Goal: Transaction & Acquisition: Download file/media

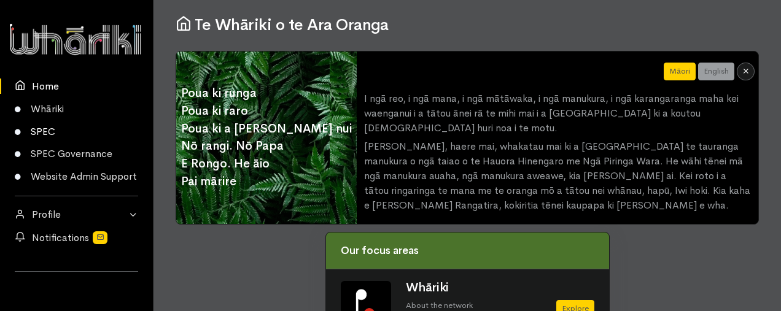
click at [44, 130] on link "SPEC" at bounding box center [76, 131] width 153 height 23
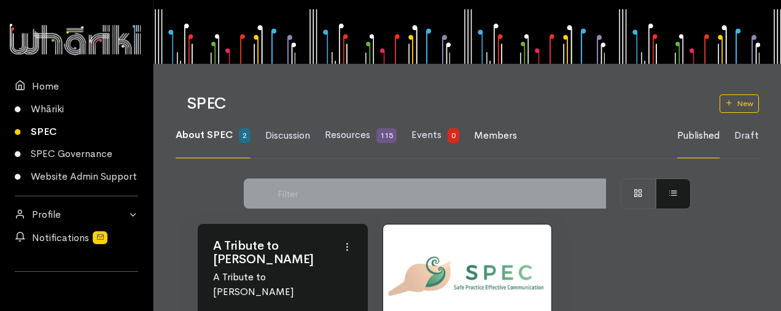
click at [499, 133] on span "Members" at bounding box center [495, 135] width 43 height 13
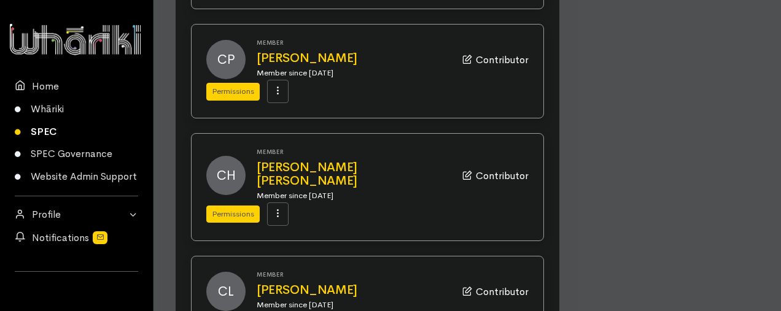
scroll to position [1635, 0]
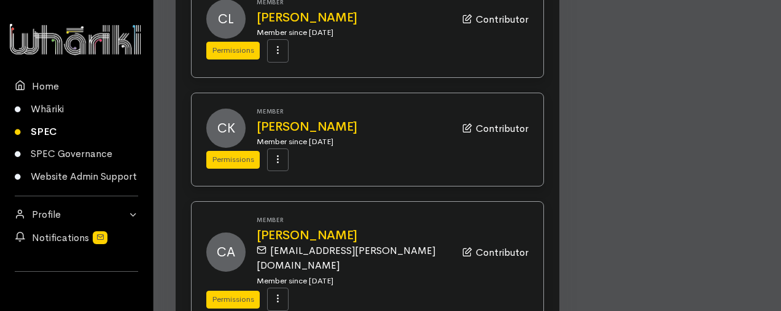
click at [38, 129] on link "SPEC" at bounding box center [76, 131] width 153 height 23
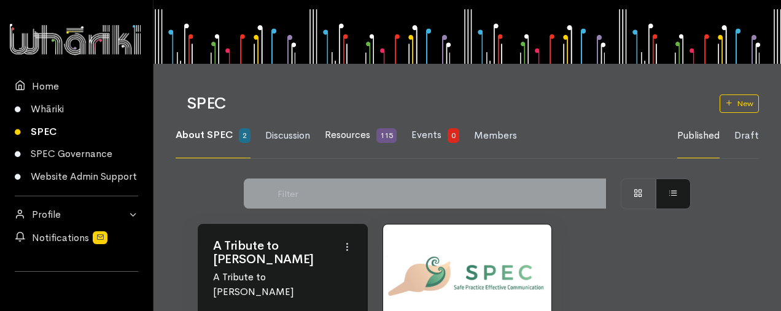
click at [341, 133] on span "Resources" at bounding box center [347, 134] width 45 height 13
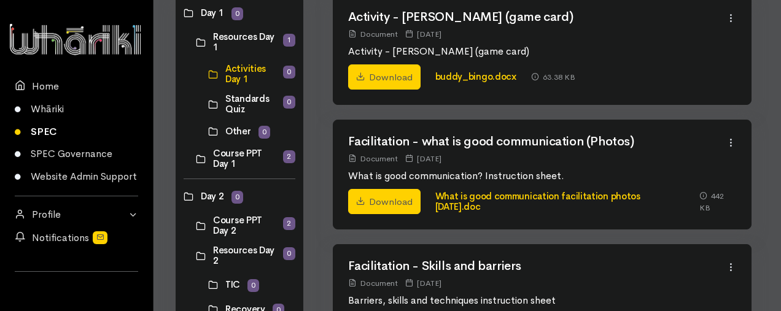
scroll to position [185, 0]
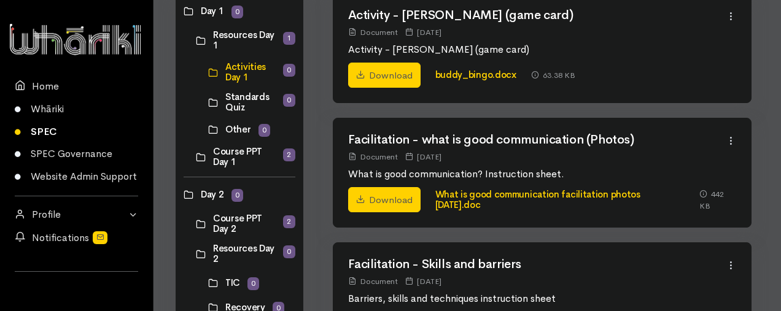
click at [196, 157] on link at bounding box center [196, 157] width 0 height 0
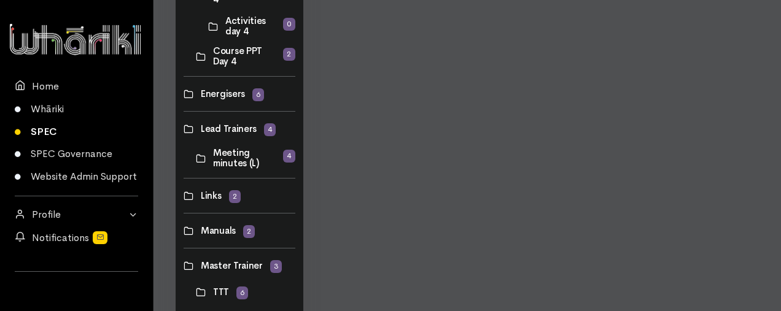
scroll to position [752, 0]
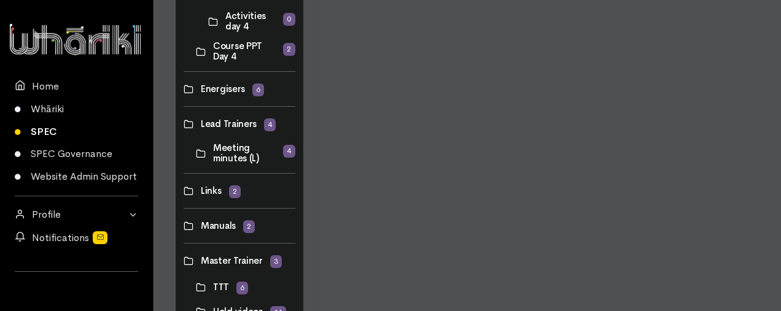
drag, startPoint x: 756, startPoint y: 222, endPoint x: 779, endPoint y: 216, distance: 22.9
click at [184, 124] on link at bounding box center [184, 124] width 0 height 0
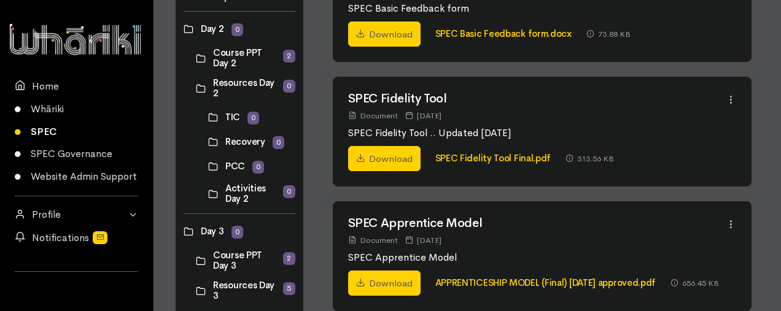
scroll to position [341, 0]
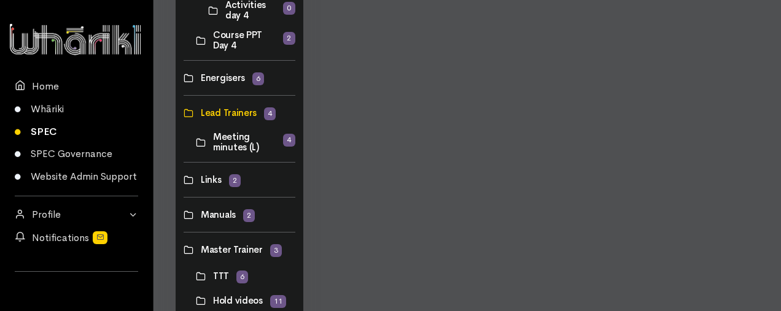
scroll to position [768, 0]
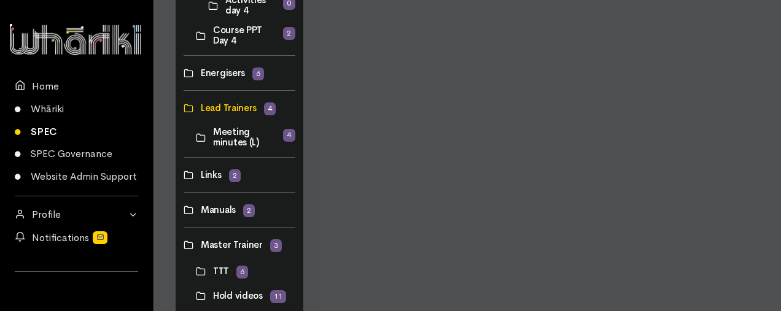
click at [196, 36] on link at bounding box center [196, 36] width 0 height 0
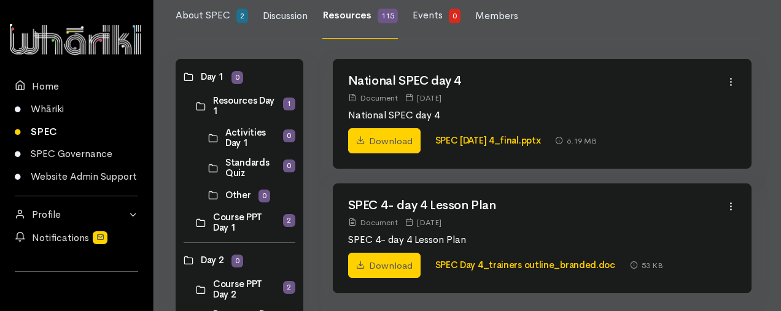
scroll to position [134, 0]
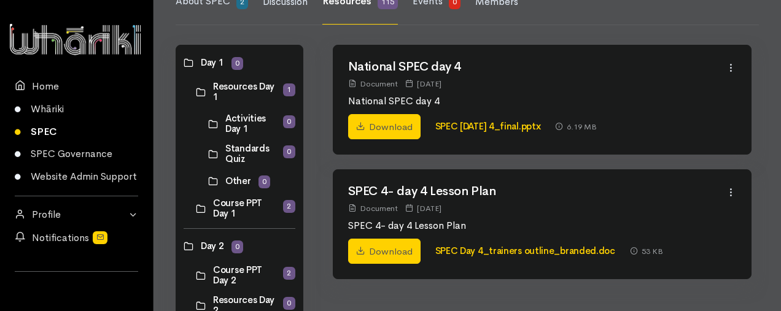
click at [196, 209] on link at bounding box center [196, 209] width 0 height 0
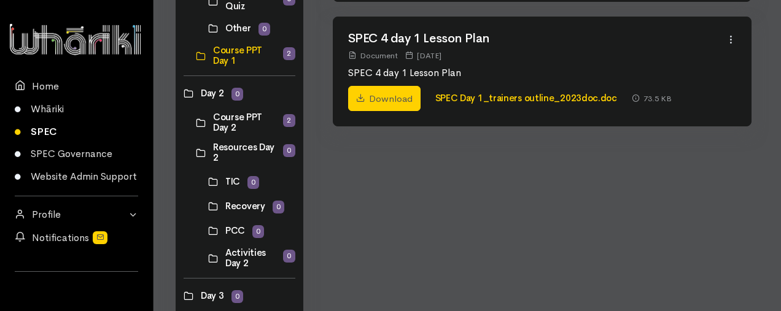
scroll to position [303, 0]
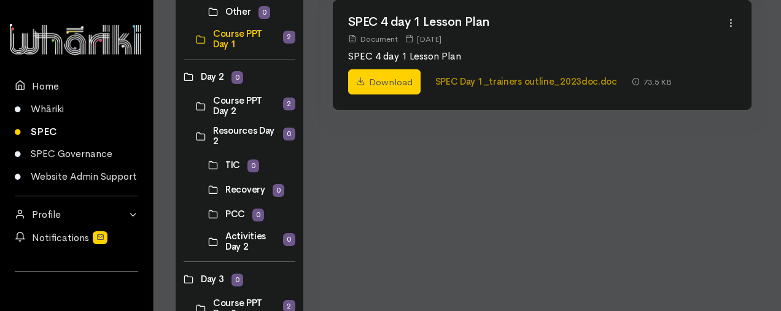
click at [550, 83] on link "SPEC Day 1_trainers outline_2023doc.doc" at bounding box center [526, 82] width 182 height 12
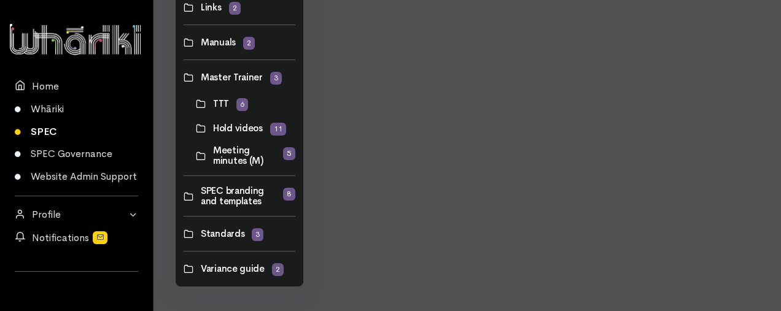
scroll to position [937, 0]
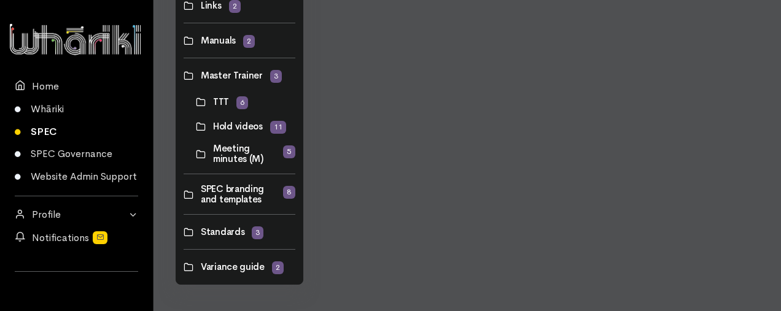
click at [196, 126] on link at bounding box center [196, 126] width 0 height 0
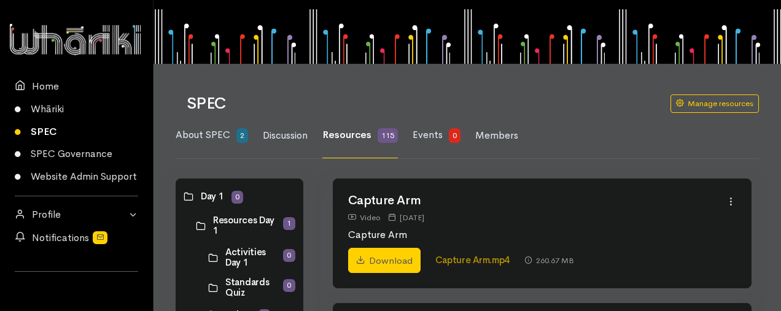
click at [473, 259] on link "Capture Arm.mp4" at bounding box center [472, 260] width 75 height 12
click at [394, 260] on link "Download" at bounding box center [384, 261] width 72 height 26
click at [477, 257] on link "Capture Arm.mp4" at bounding box center [472, 260] width 75 height 12
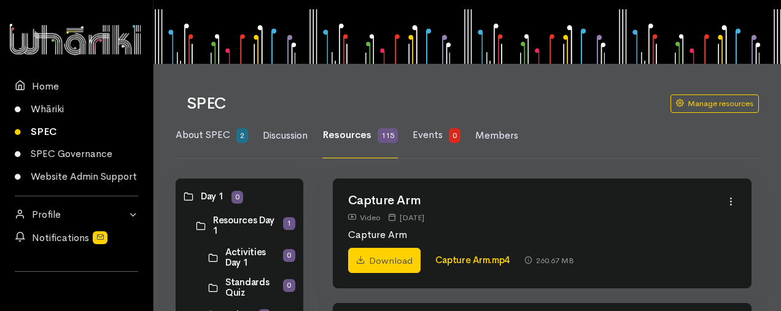
scroll to position [273, 0]
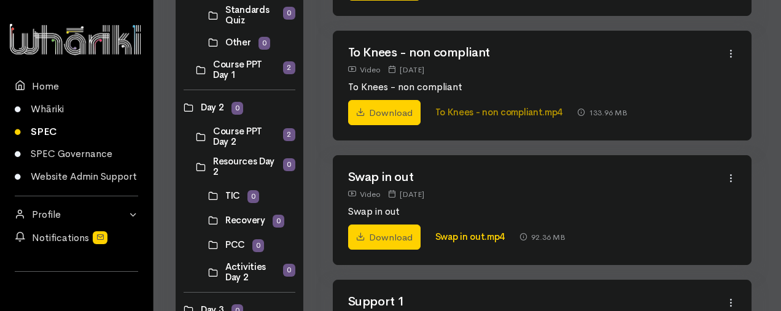
click at [504, 111] on link "To Knees - non compliant.mp4" at bounding box center [499, 112] width 128 height 12
click at [391, 111] on link "Download" at bounding box center [384, 113] width 72 height 26
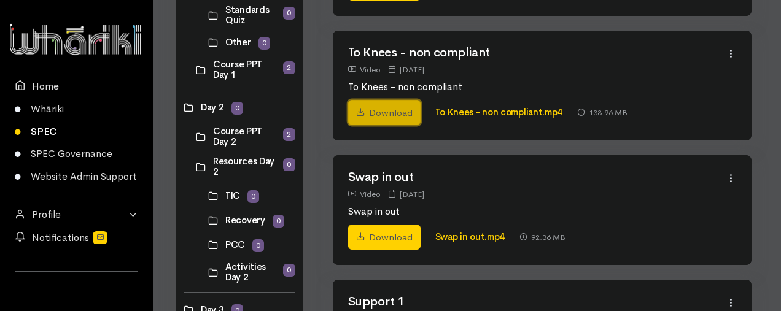
click at [391, 111] on link "Download" at bounding box center [384, 113] width 72 height 26
click at [496, 112] on link "To Knees - non compliant.mp4" at bounding box center [499, 112] width 128 height 12
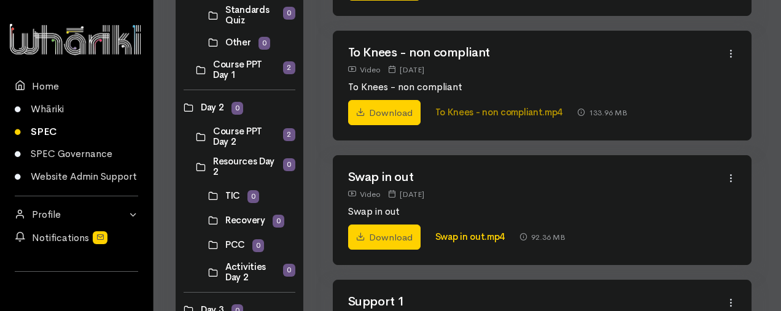
click at [496, 112] on link "To Knees - non compliant.mp4" at bounding box center [499, 112] width 128 height 12
click at [459, 111] on link "To Knees - non compliant.mp4" at bounding box center [499, 112] width 128 height 12
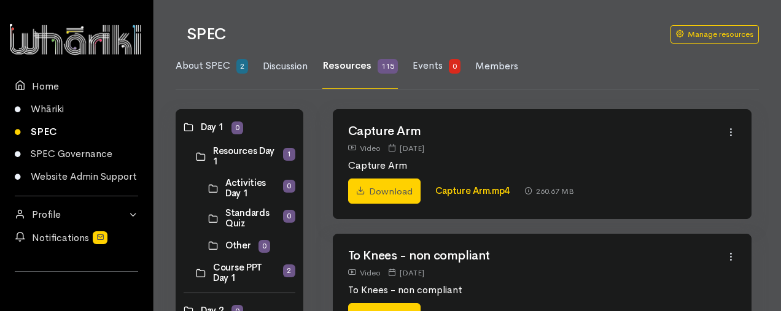
scroll to position [68, 0]
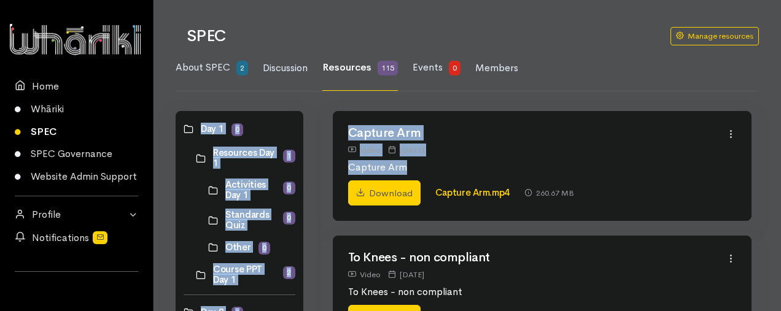
drag, startPoint x: 777, startPoint y: 57, endPoint x: 785, endPoint y: 104, distance: 47.3
click at [780, 104] on html "× Customise your experience Color Scheme Overall light or dark presentation. Li…" at bounding box center [390, 87] width 781 height 311
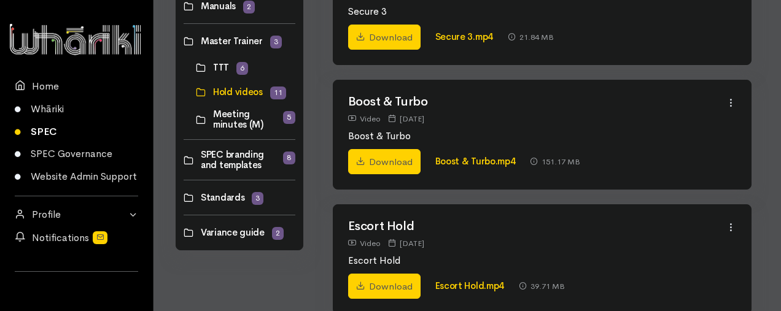
scroll to position [988, 0]
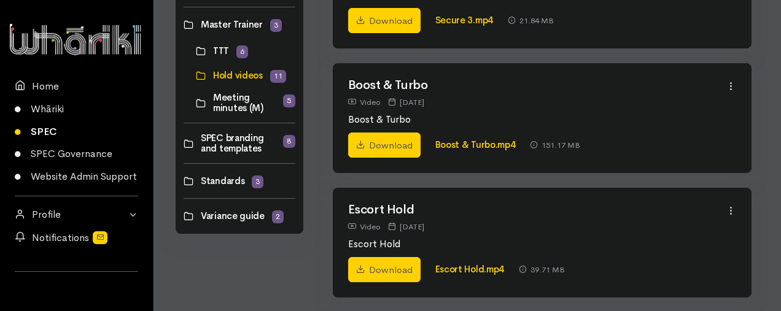
click at [184, 181] on link at bounding box center [184, 181] width 0 height 0
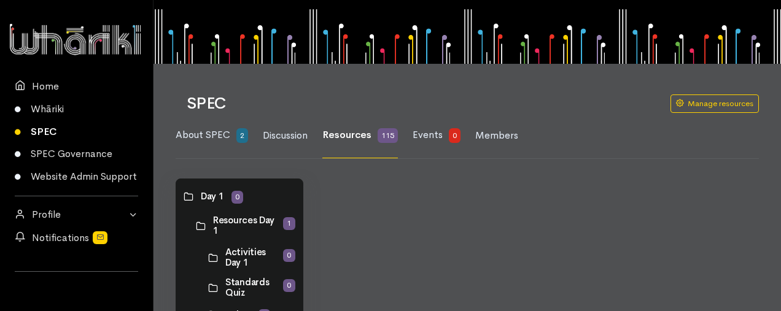
drag, startPoint x: 776, startPoint y: 100, endPoint x: 784, endPoint y: 62, distance: 38.8
click at [780, 66] on html "× Customise your experience Color Scheme Overall light or dark presentation. Li…" at bounding box center [390, 155] width 781 height 311
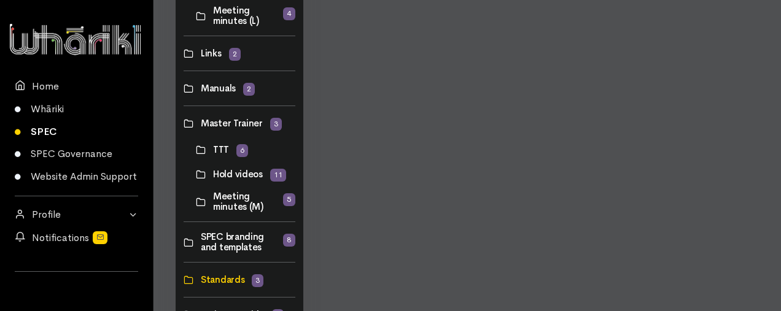
scroll to position [937, 0]
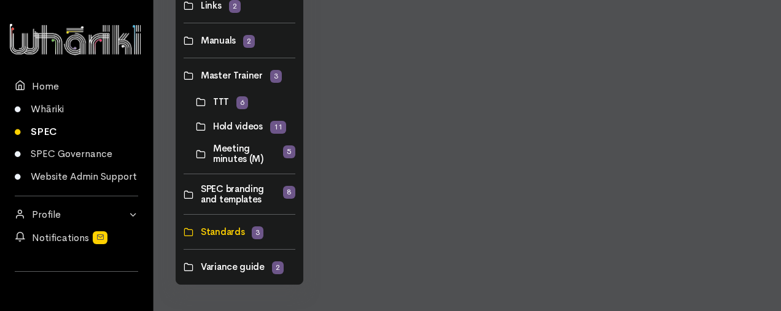
click at [184, 267] on link at bounding box center [184, 267] width 0 height 0
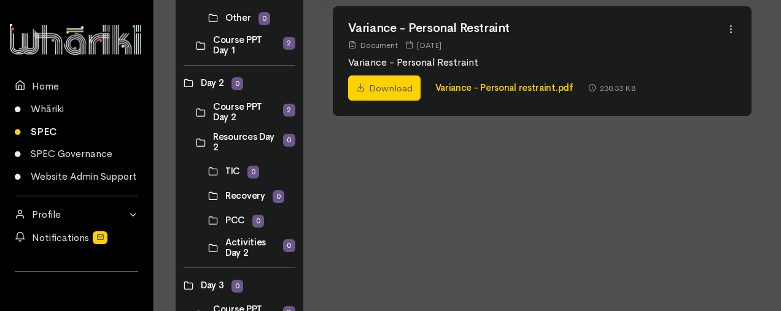
scroll to position [307, 0]
